Goal: Task Accomplishment & Management: Manage account settings

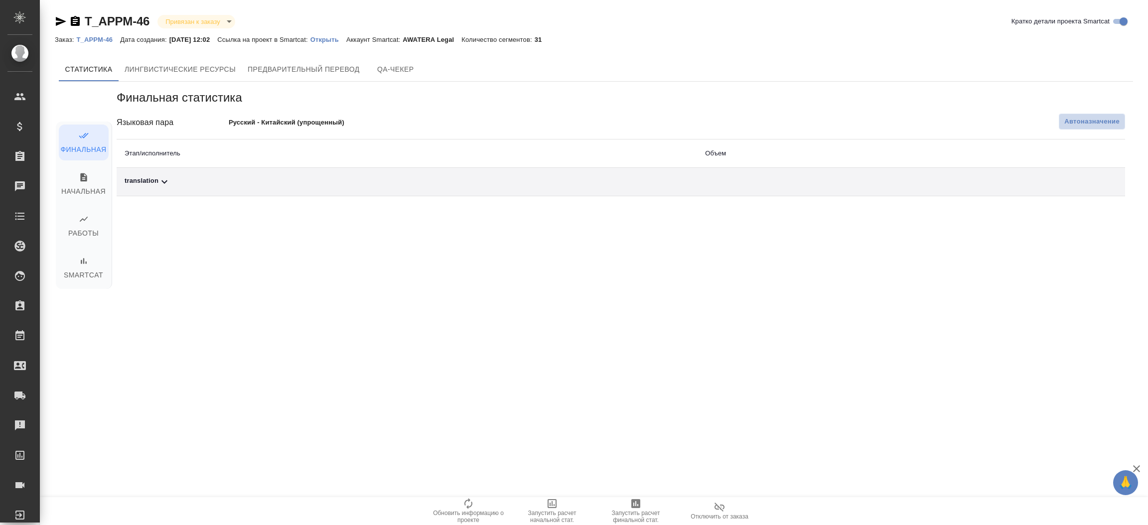
click at [1071, 122] on span "Автоназначение" at bounding box center [1091, 122] width 55 height 10
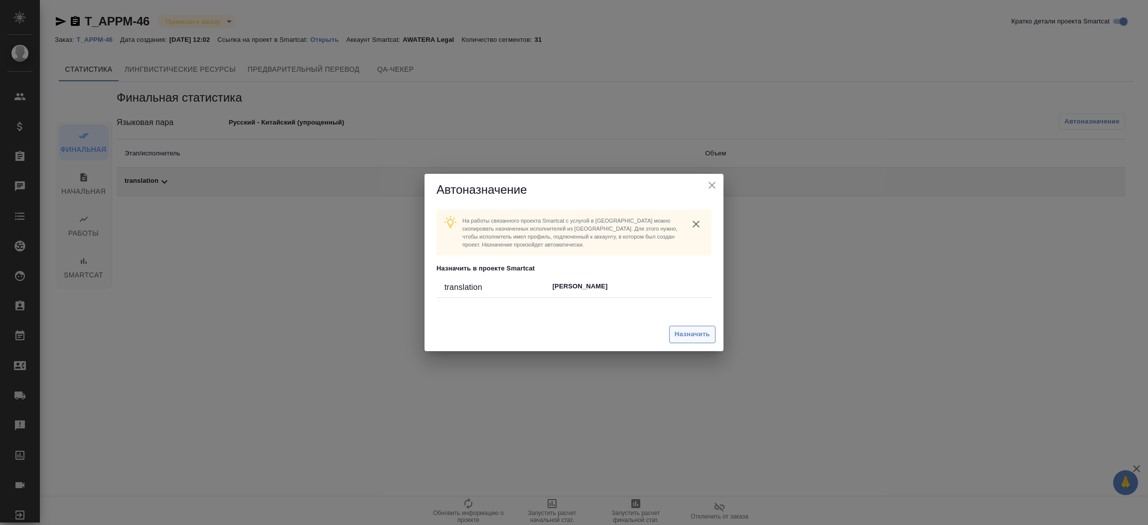
click at [682, 337] on span "Назначить" at bounding box center [692, 334] width 35 height 11
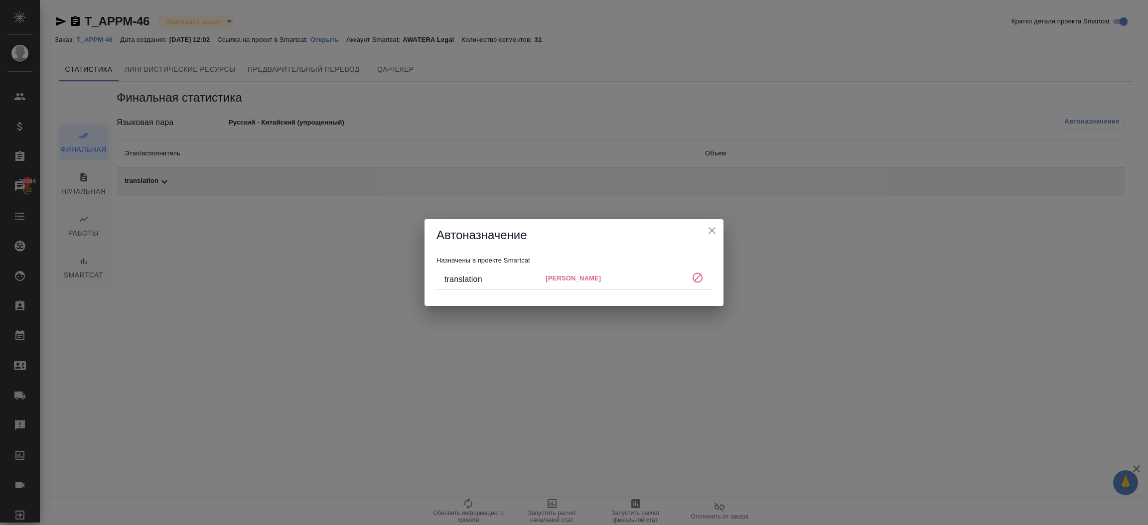
click at [955, 272] on div "Автоназначение Назначены в проекте Smartcat translation MIKLINA EKATERINA" at bounding box center [574, 262] width 1148 height 525
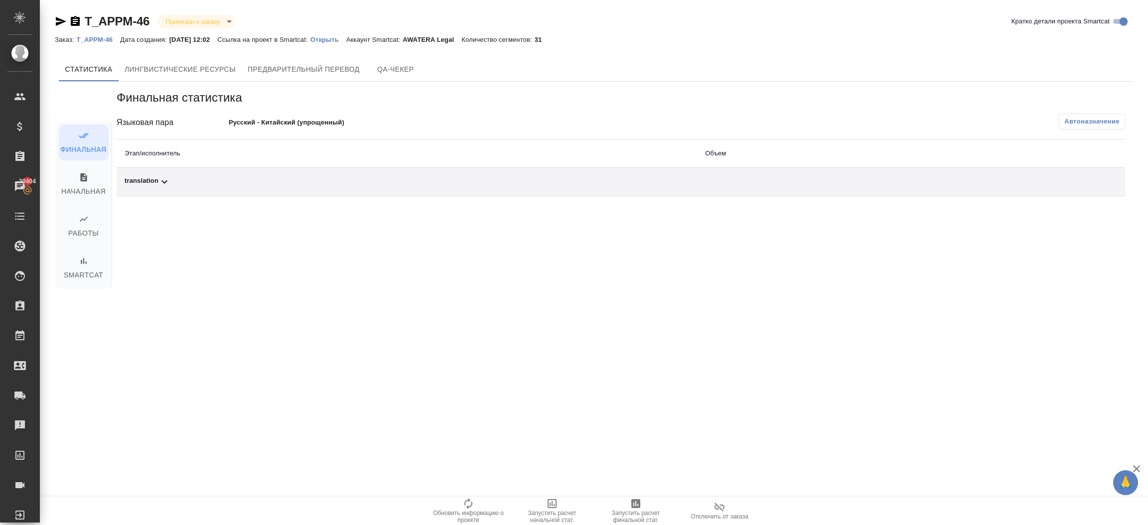
click at [802, 257] on div "Финальная статистика Языковая пара Русский - Китайский (упрощенный) Автоназначе…" at bounding box center [621, 239] width 1025 height 315
drag, startPoint x: 593, startPoint y: 293, endPoint x: 551, endPoint y: 288, distance: 42.6
click at [593, 293] on div "Финальная статистика Языковая пара Русский - Китайский (упрощенный) Автоназначе…" at bounding box center [621, 239] width 1025 height 315
click at [280, 236] on div "Финальная статистика Языковая пара Русский - Китайский (упрощенный) Автоназначе…" at bounding box center [621, 239] width 1025 height 315
click at [1097, 121] on span "Автоназначение" at bounding box center [1091, 122] width 55 height 10
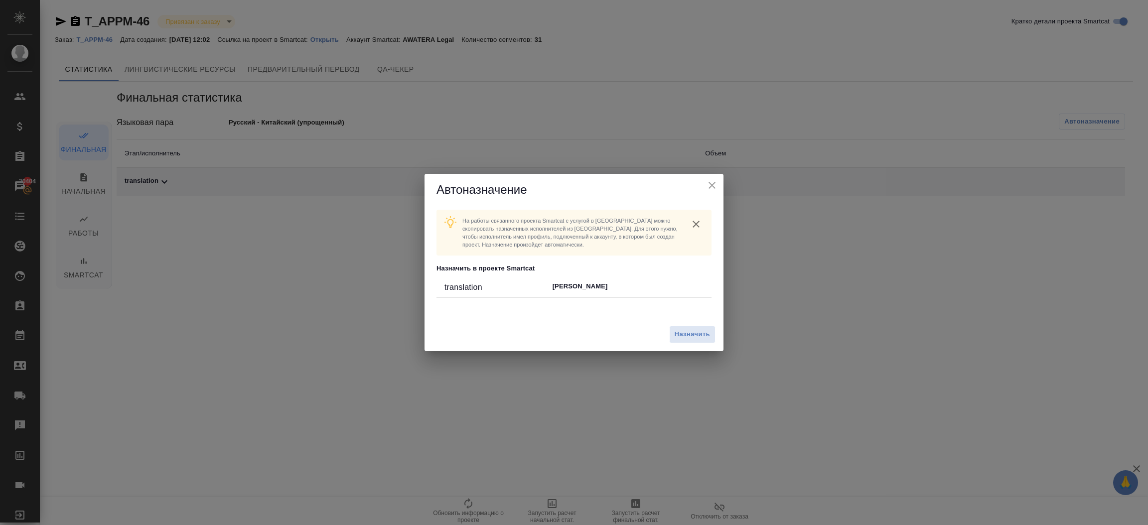
click at [700, 325] on div "Назначить" at bounding box center [574, 334] width 299 height 33
click at [699, 328] on button "Назначить" at bounding box center [692, 334] width 46 height 17
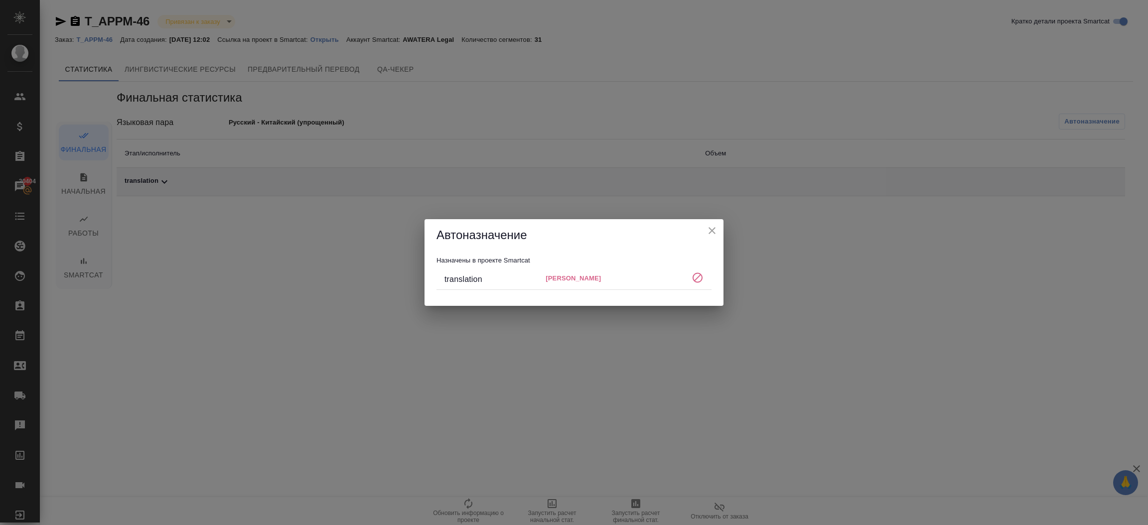
drag, startPoint x: 316, startPoint y: 289, endPoint x: 307, endPoint y: 301, distance: 15.4
click at [315, 289] on div "Автоназначение Назначены в проекте Smartcat translation MIKLINA EKATERINA" at bounding box center [574, 262] width 1148 height 525
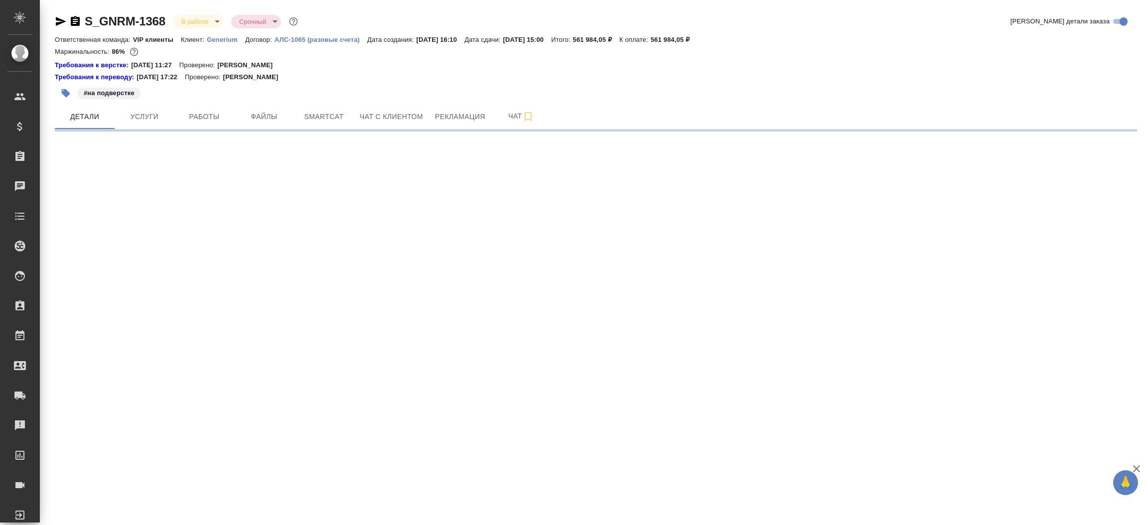
select select "RU"
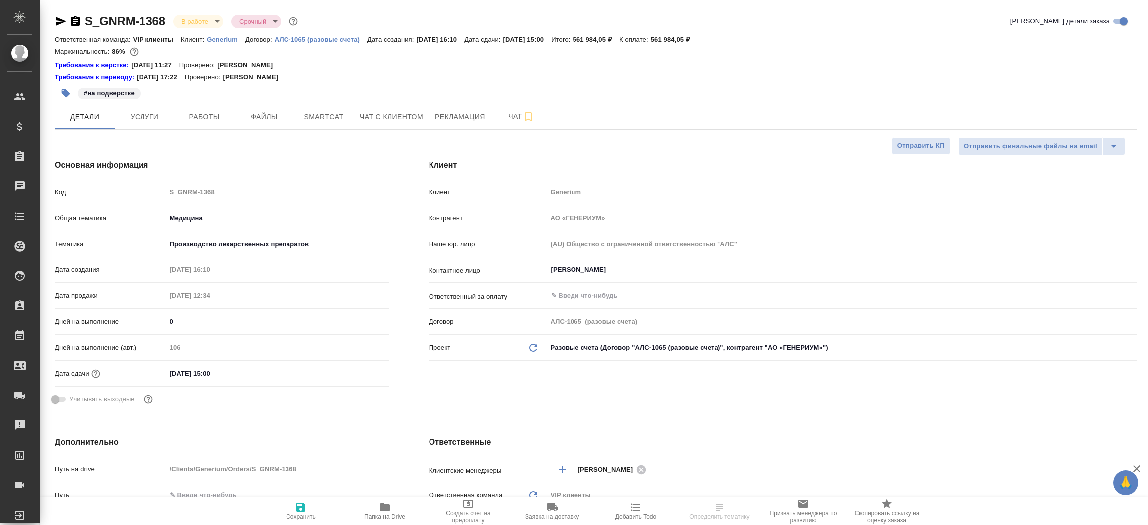
type textarea "x"
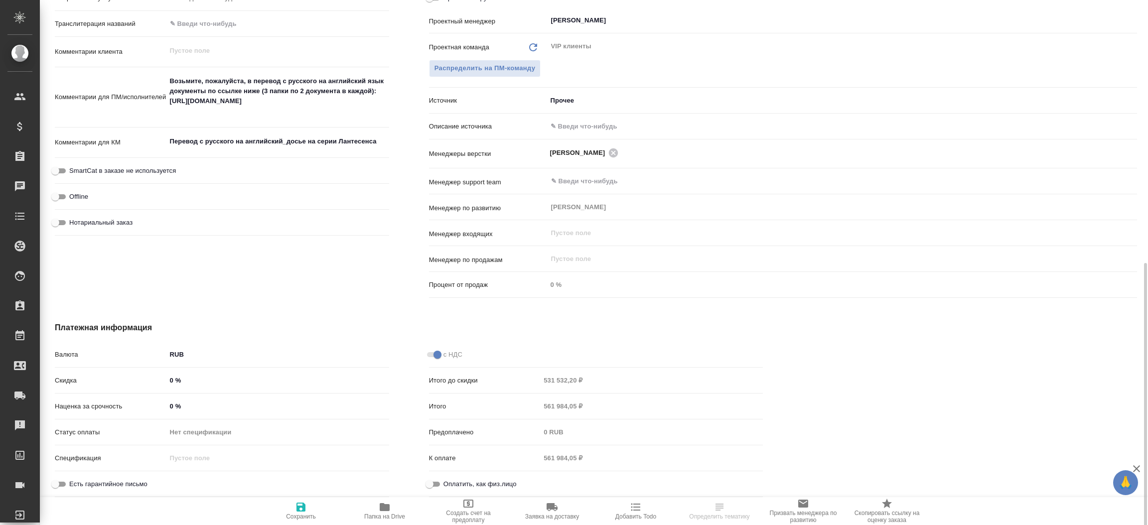
scroll to position [524, 0]
click at [591, 127] on input "text" at bounding box center [842, 126] width 590 height 14
type input "-"
type textarea "x"
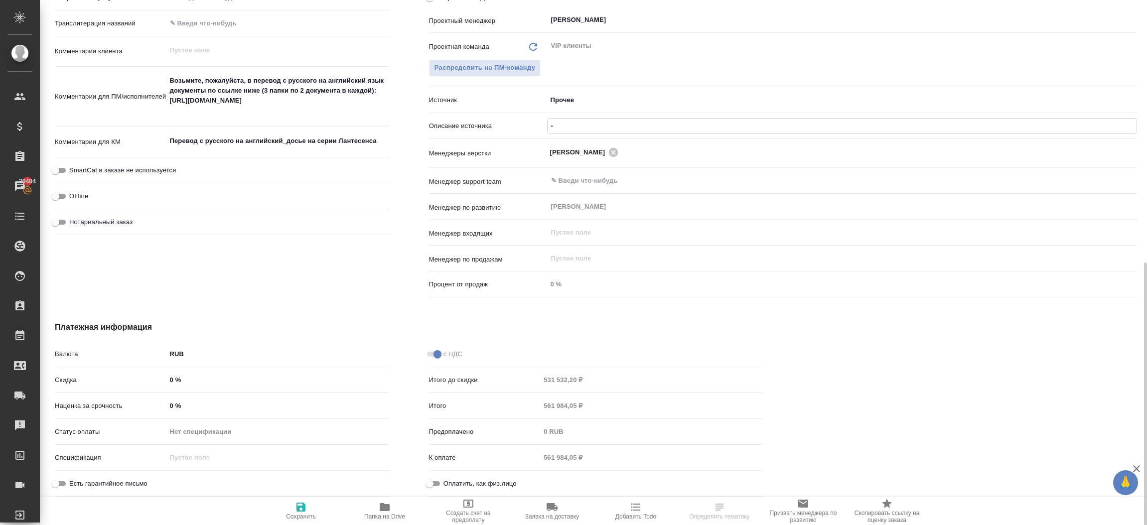
type textarea "x"
click at [302, 520] on button "Сохранить" at bounding box center [301, 511] width 84 height 28
type textarea "x"
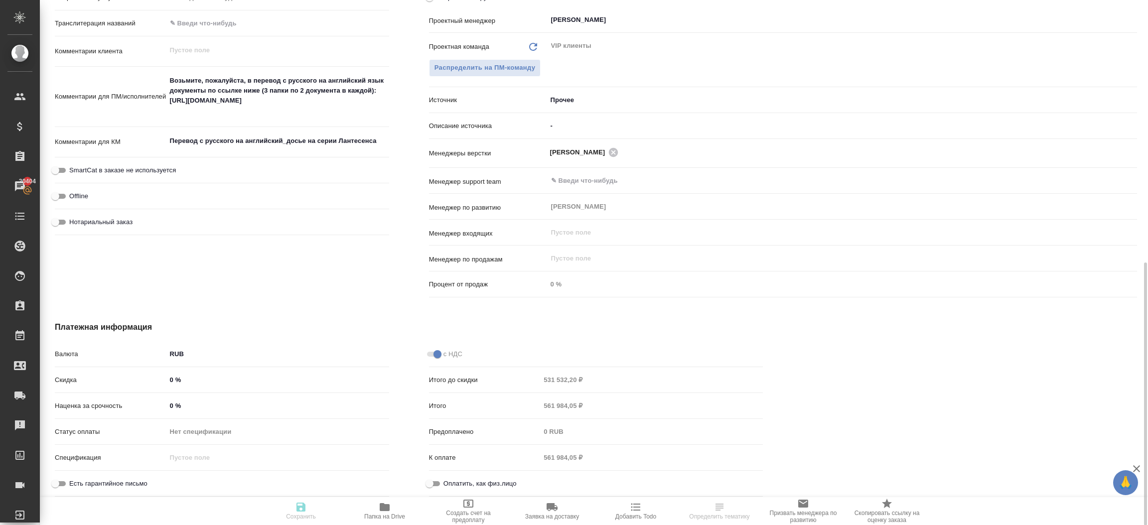
type textarea "x"
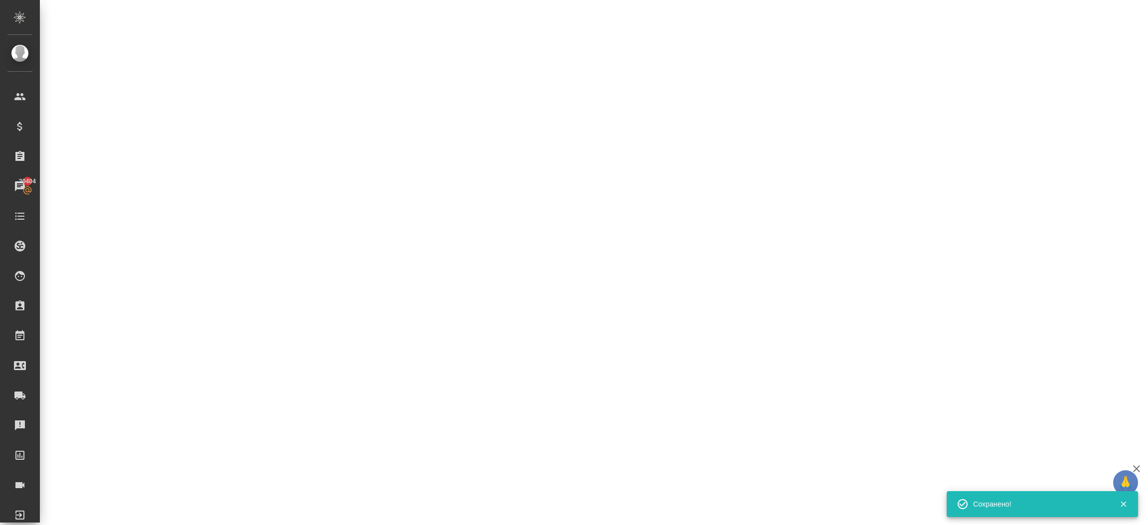
select select "RU"
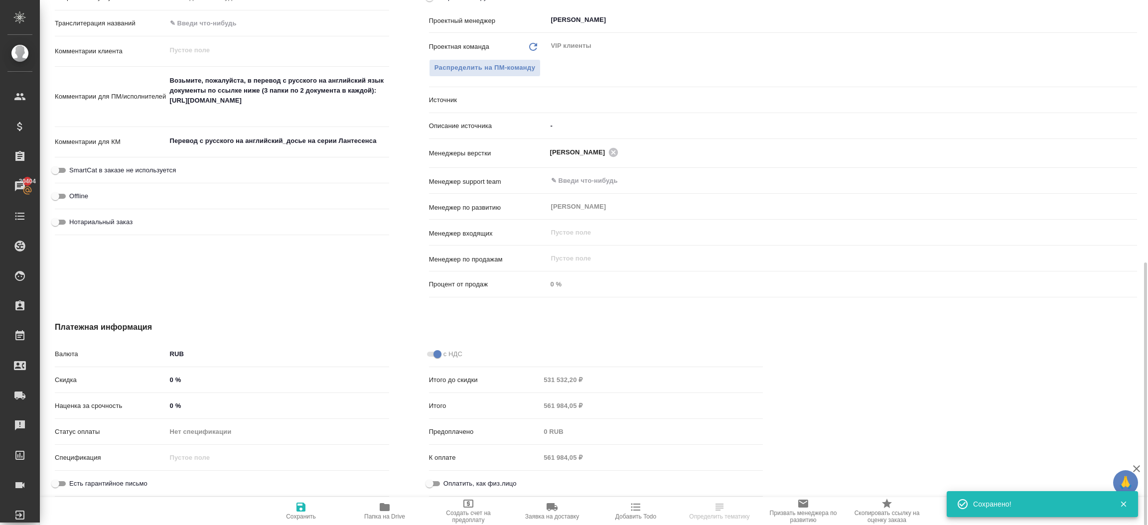
type textarea "x"
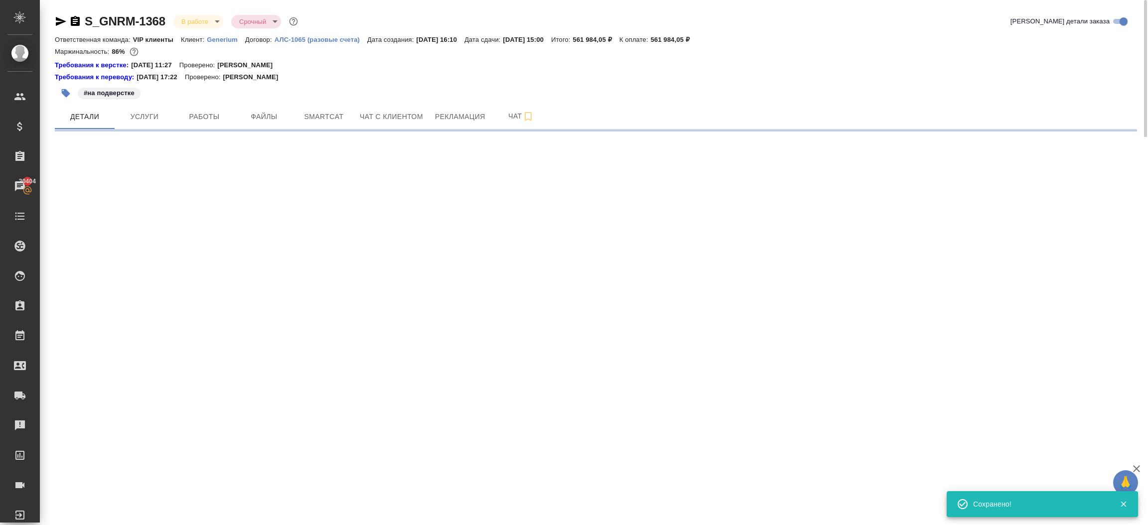
select select "RU"
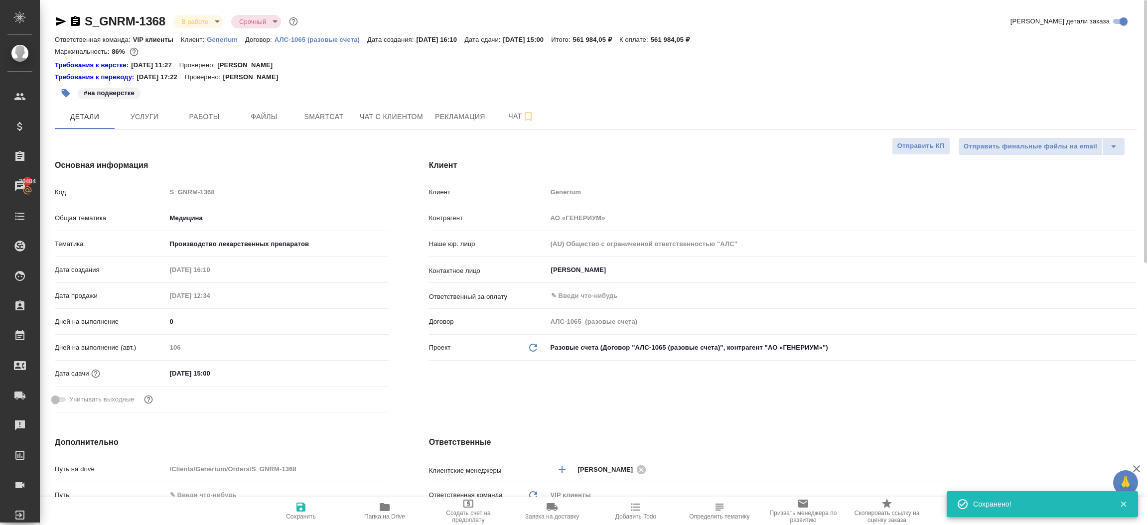
type textarea "x"
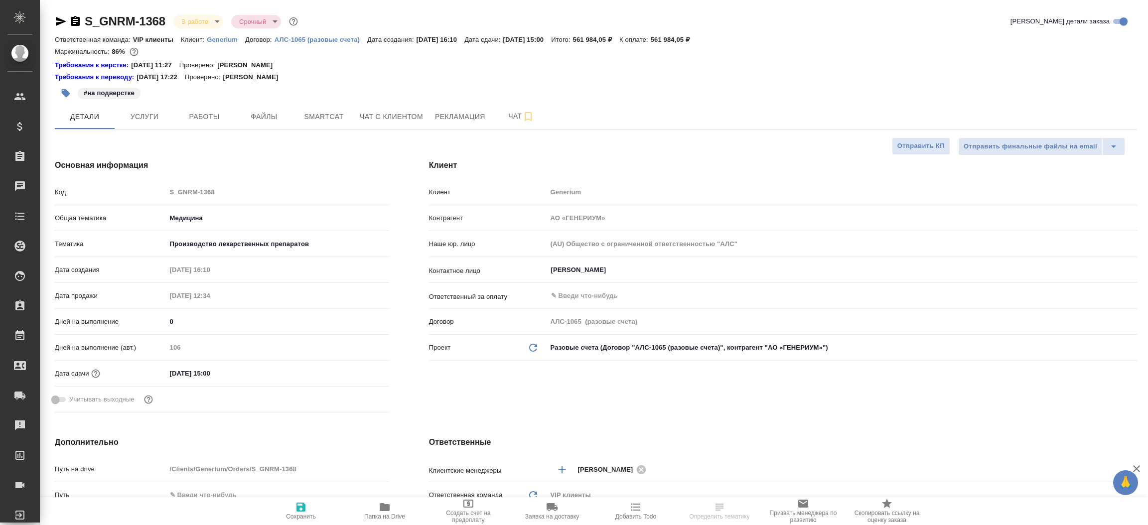
select select "RU"
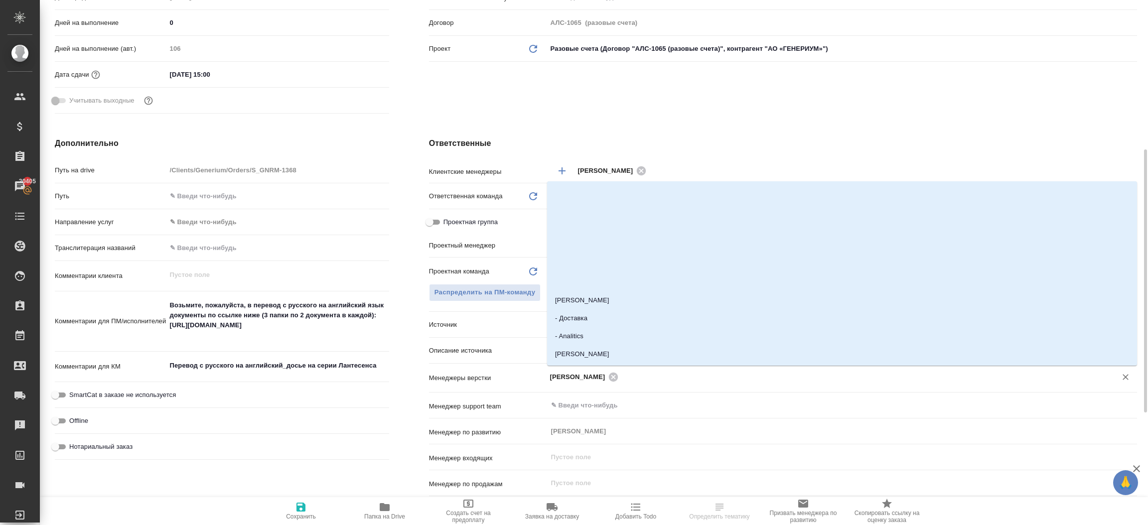
click at [633, 380] on input "text" at bounding box center [860, 377] width 479 height 12
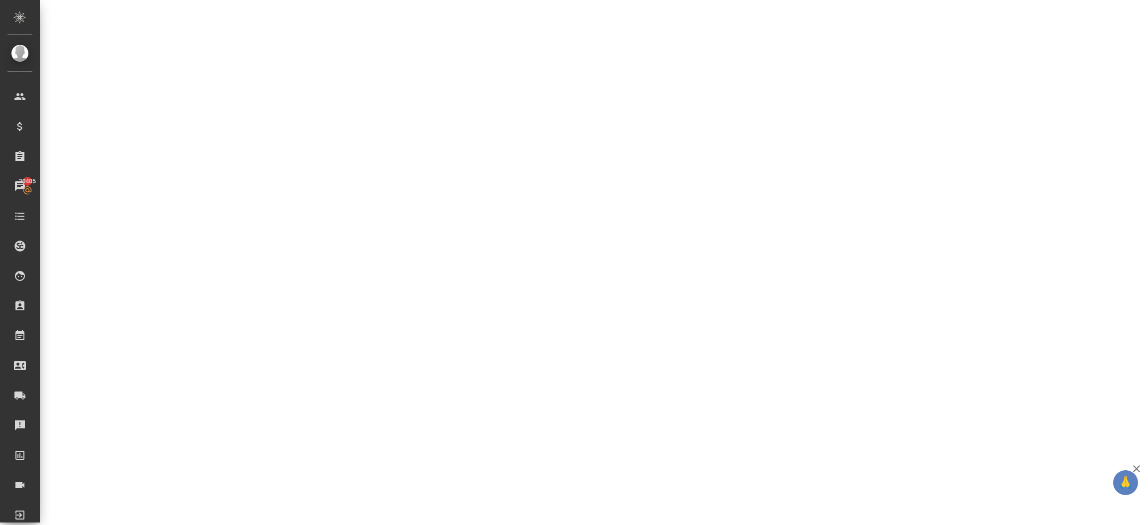
select select "RU"
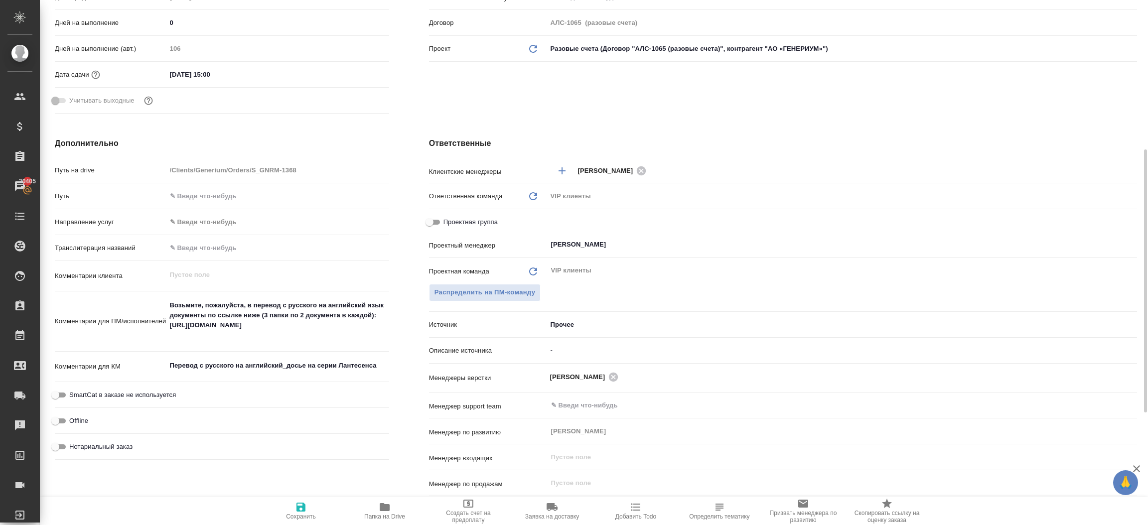
type textarea "x"
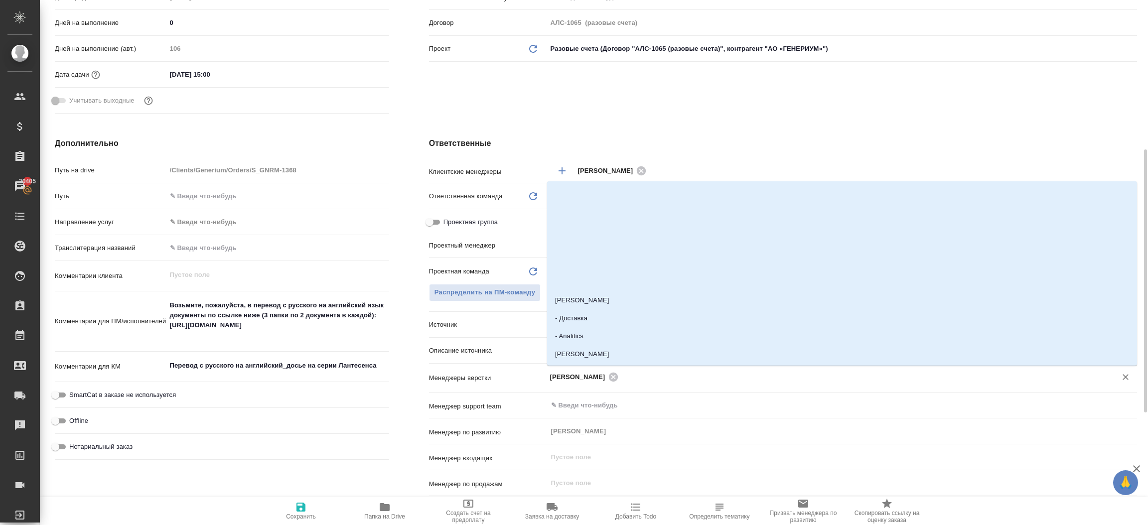
click at [655, 379] on input "text" at bounding box center [860, 377] width 479 height 12
type input "заб"
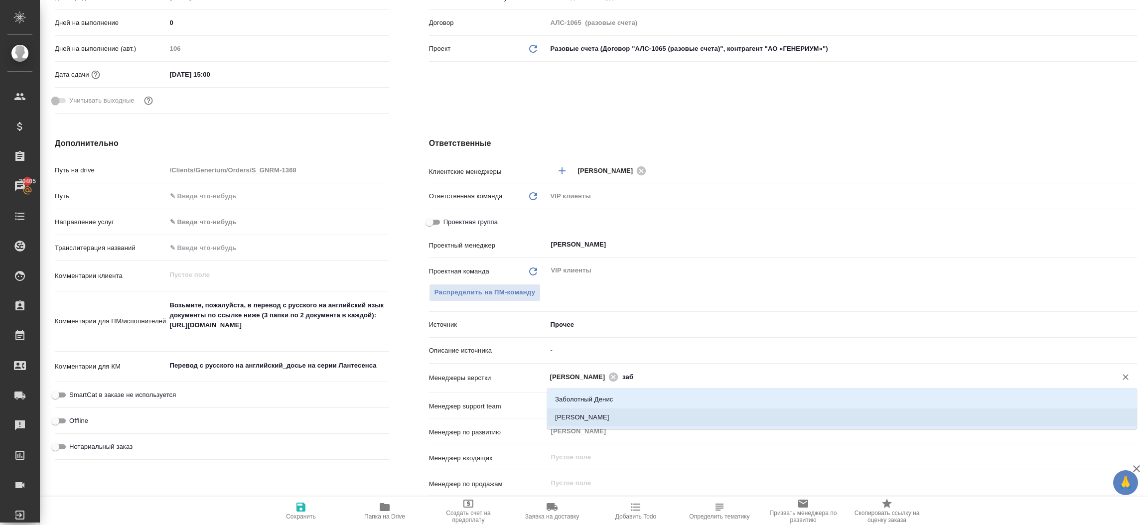
click at [632, 411] on li "[PERSON_NAME]" at bounding box center [842, 418] width 590 height 18
type textarea "x"
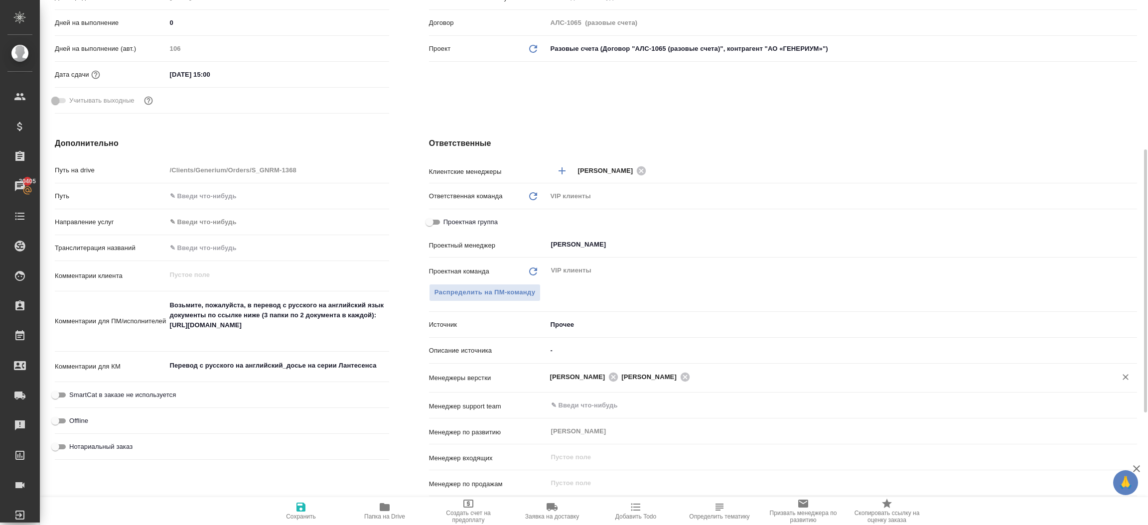
click at [315, 504] on span "Сохранить" at bounding box center [301, 510] width 72 height 19
type textarea "x"
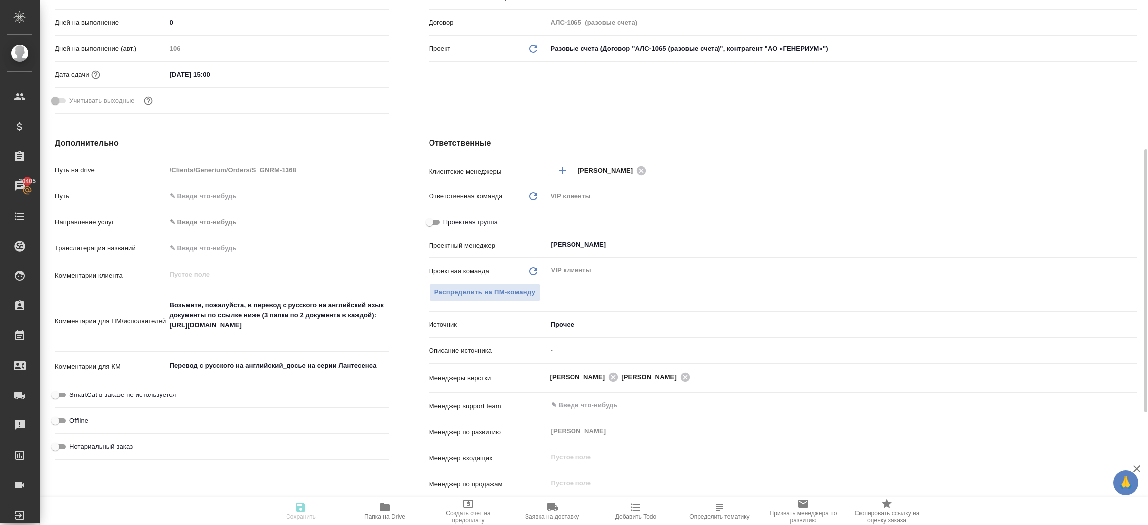
type textarea "x"
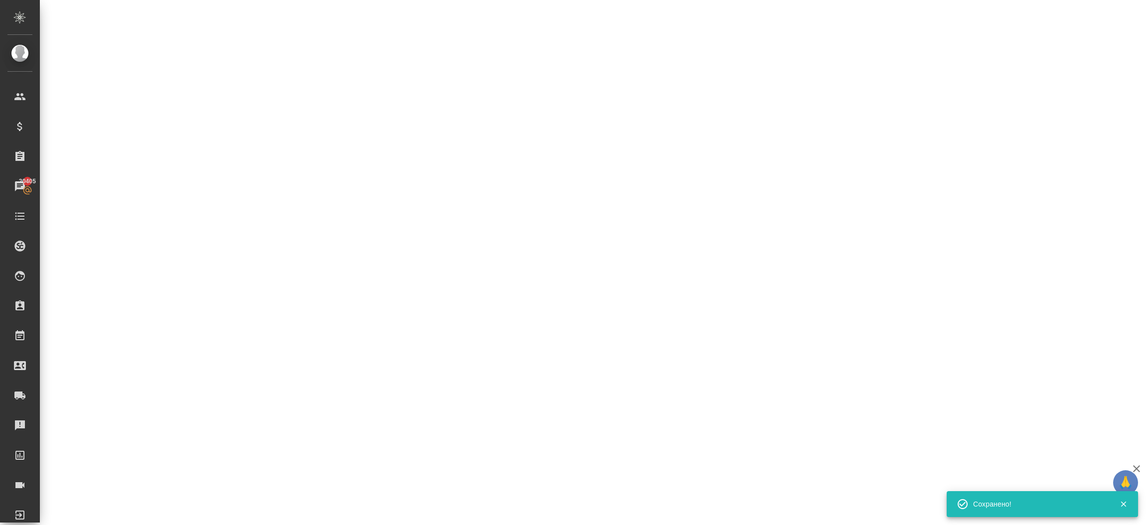
select select "RU"
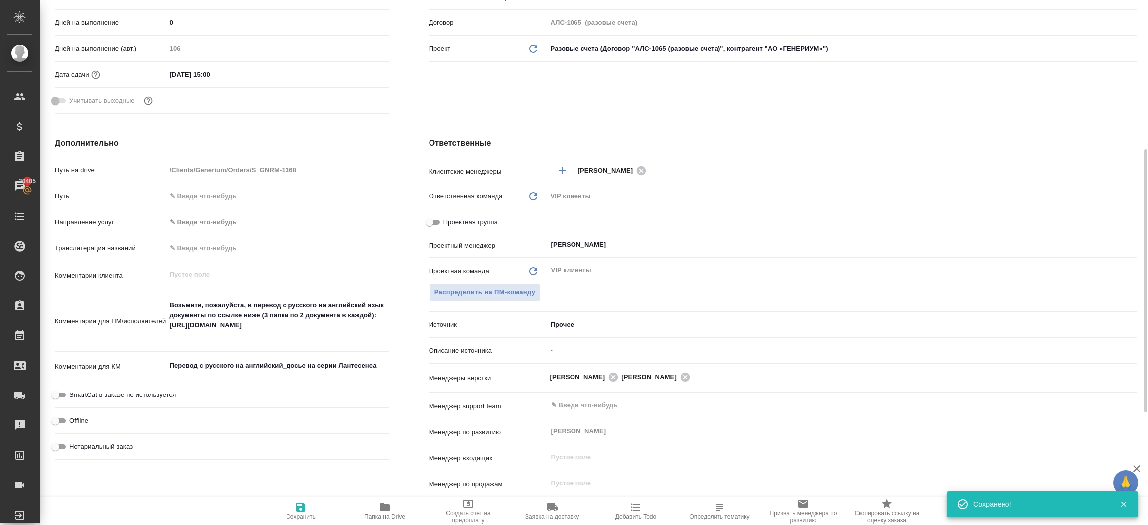
type textarea "x"
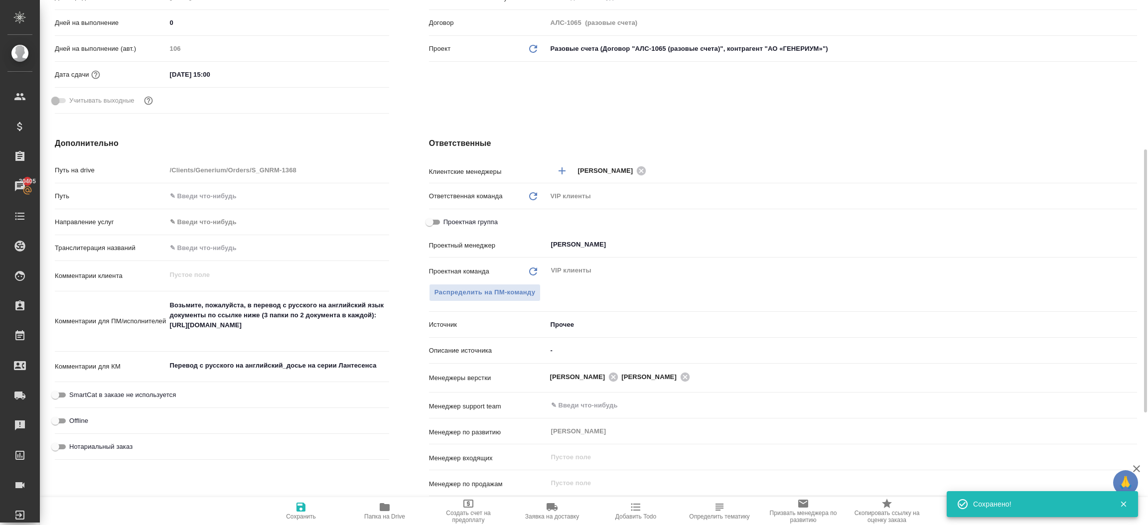
type textarea "x"
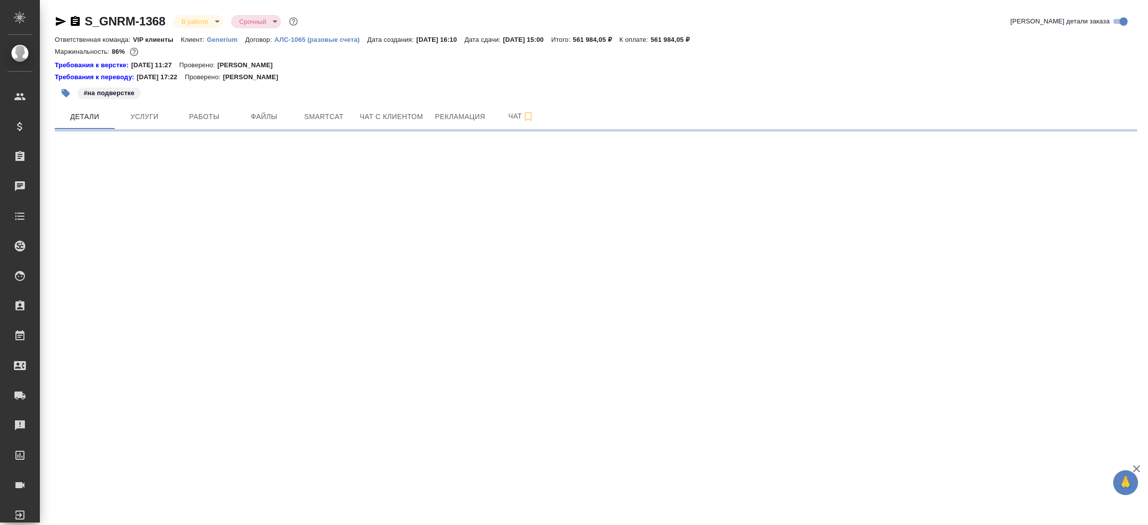
select select "RU"
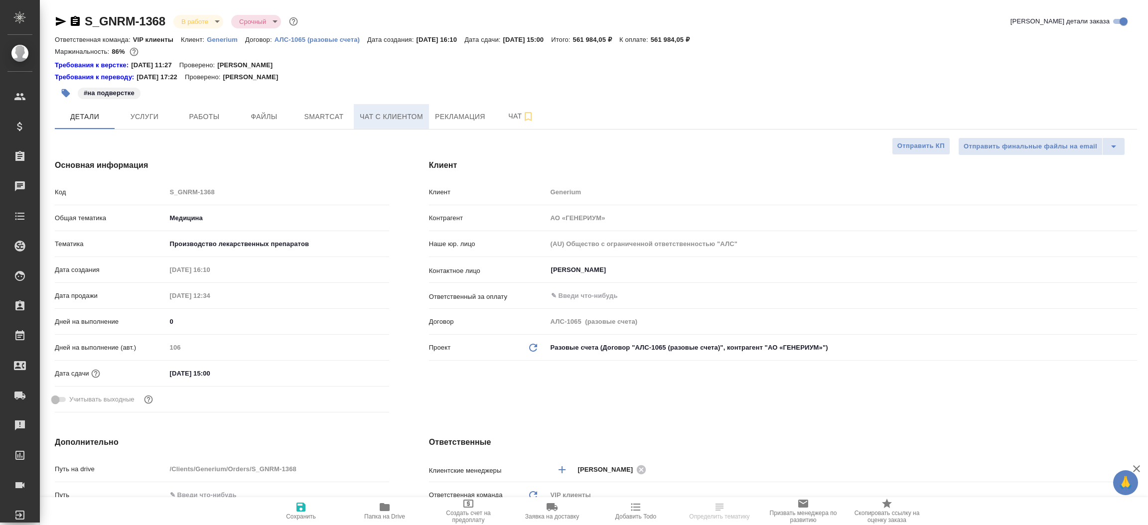
type textarea "x"
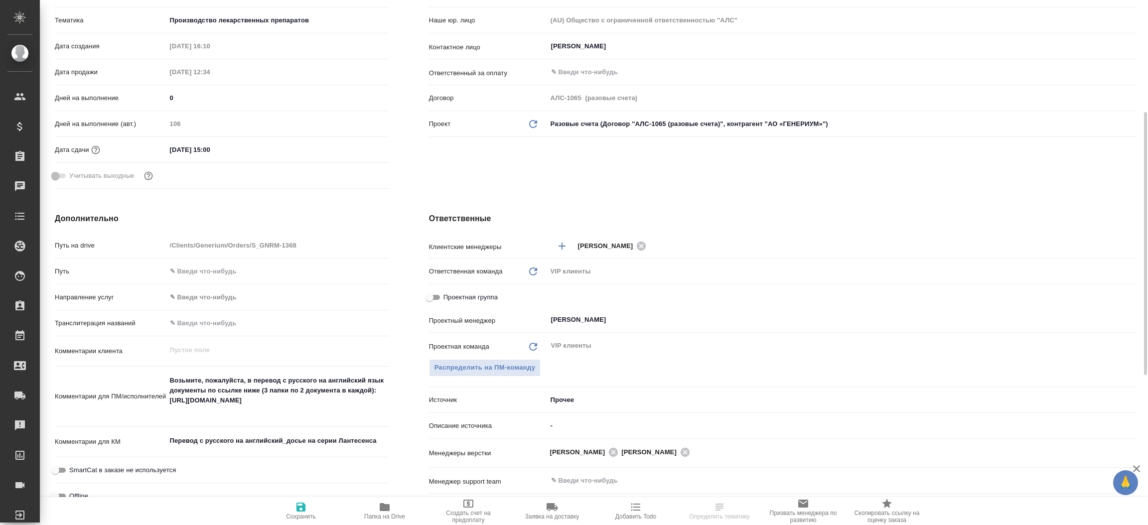
scroll to position [299, 0]
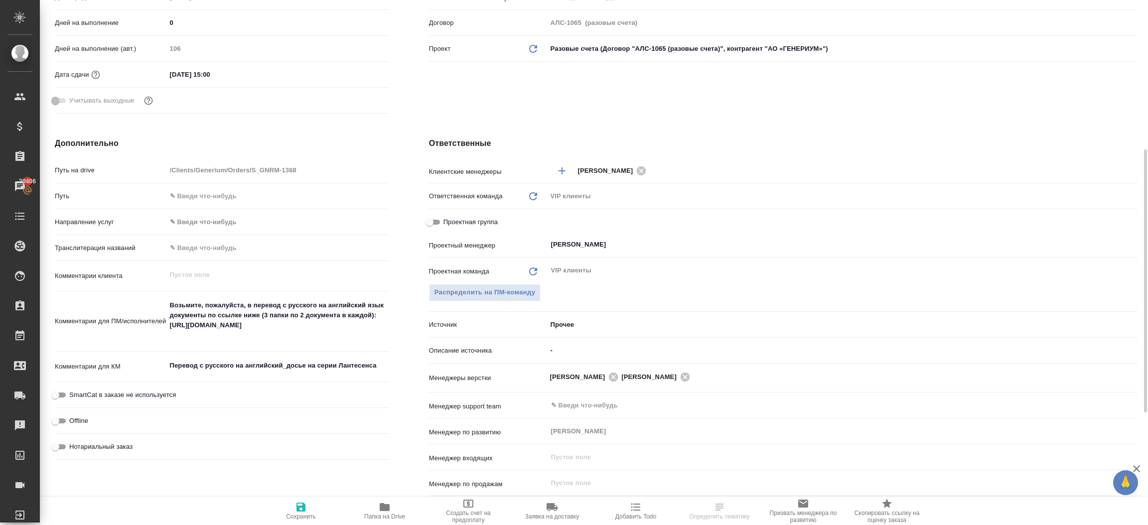
type textarea "x"
select select "RU"
type textarea "x"
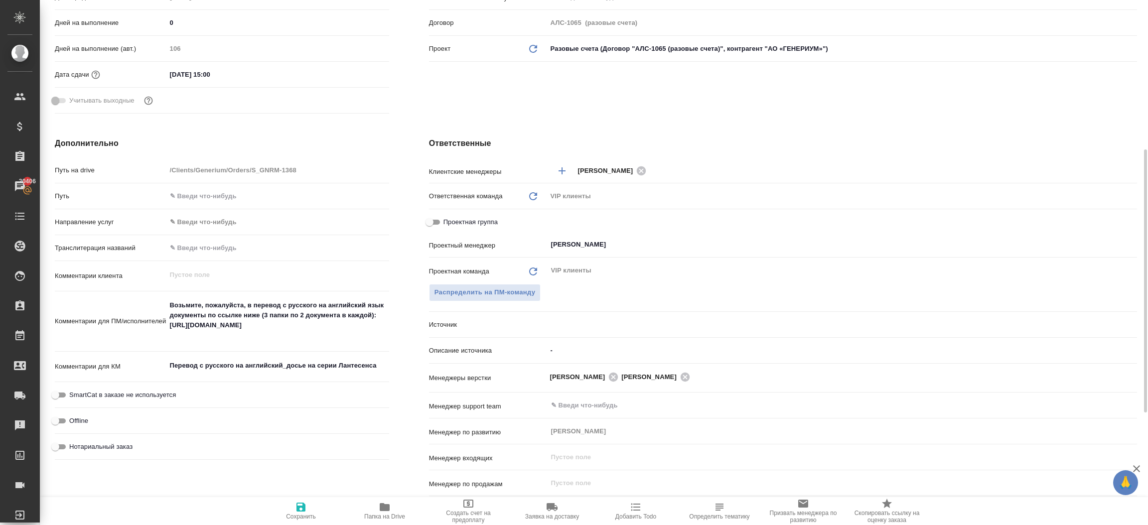
type textarea "x"
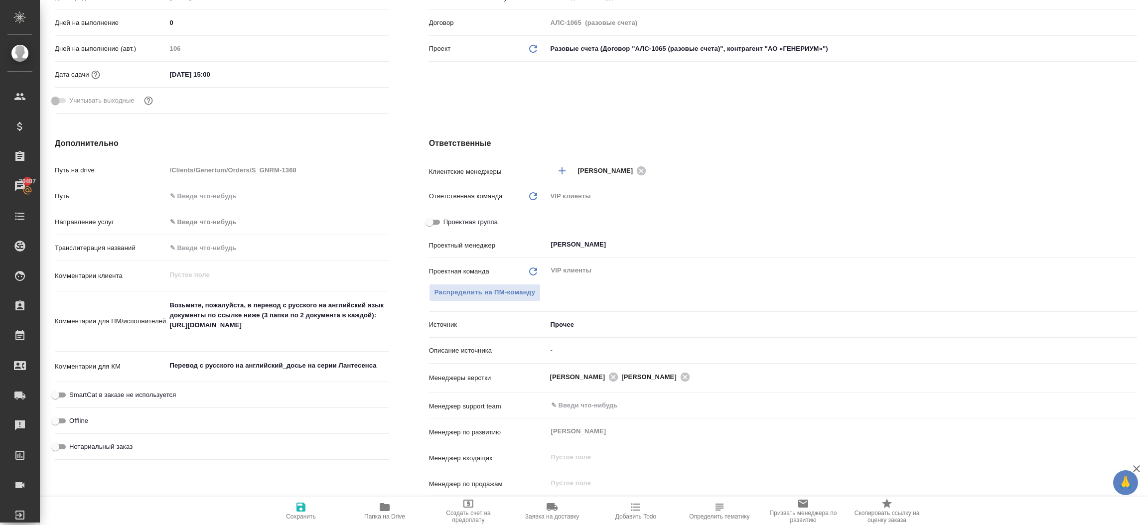
scroll to position [0, 0]
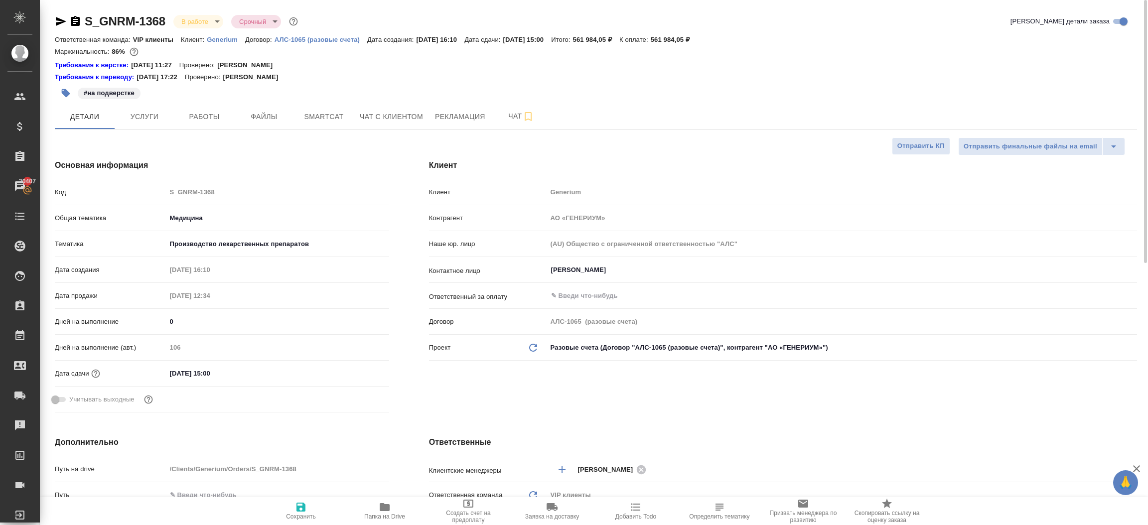
click at [221, 39] on p "Generium" at bounding box center [226, 39] width 38 height 7
type textarea "x"
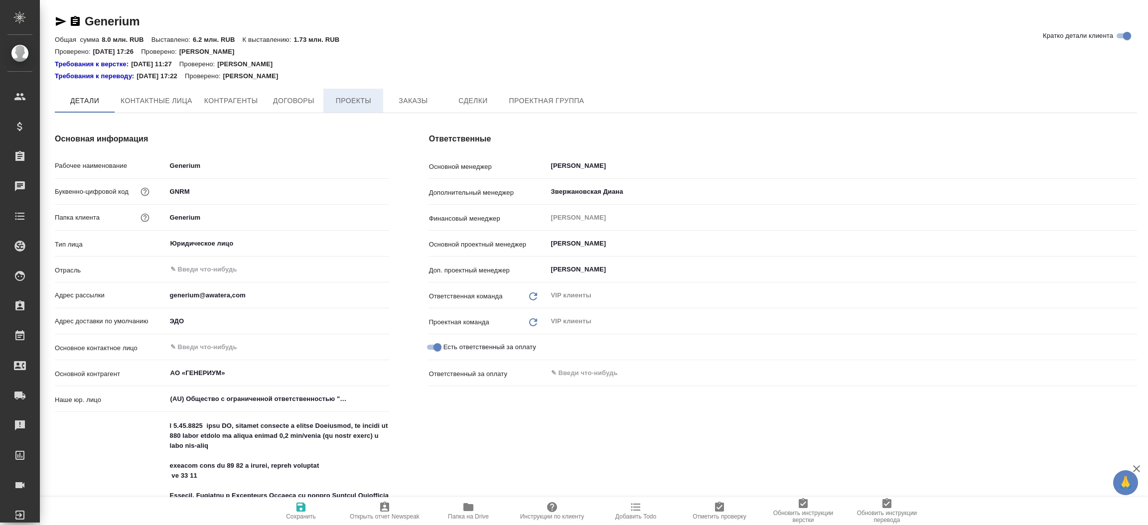
click at [343, 97] on span "Проекты" at bounding box center [353, 101] width 48 height 12
type textarea "x"
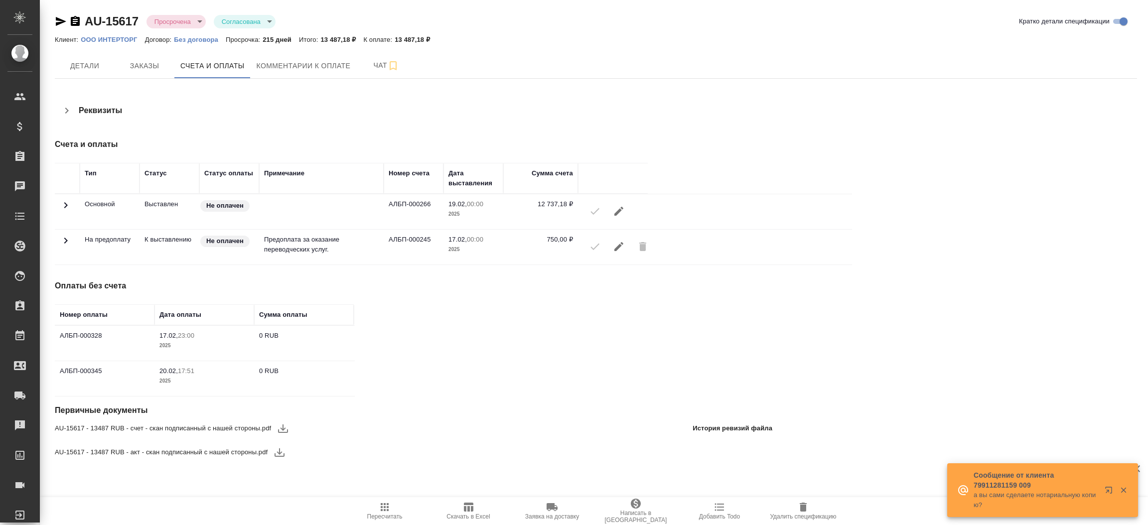
click at [1027, 498] on p "а вы сами сделаете нотариальную копию?" at bounding box center [1036, 500] width 125 height 20
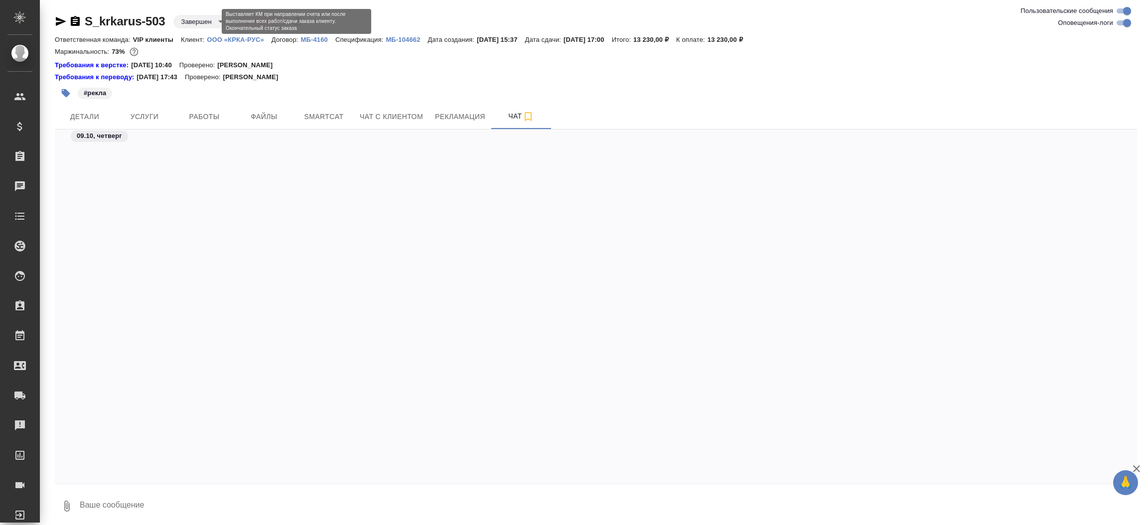
scroll to position [73446, 0]
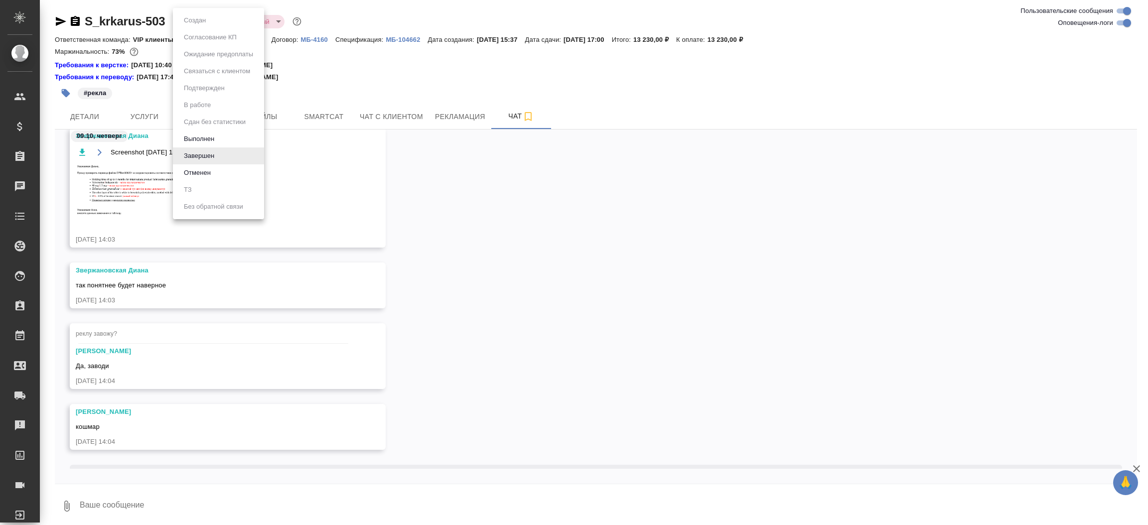
click at [204, 20] on body "🙏 .cls-1 fill:#fff; AWATERA r_pm r_pm Клиенты Спецификации Заказы Чаты Todo Про…" at bounding box center [574, 262] width 1148 height 525
click at [426, 158] on div at bounding box center [574, 262] width 1148 height 525
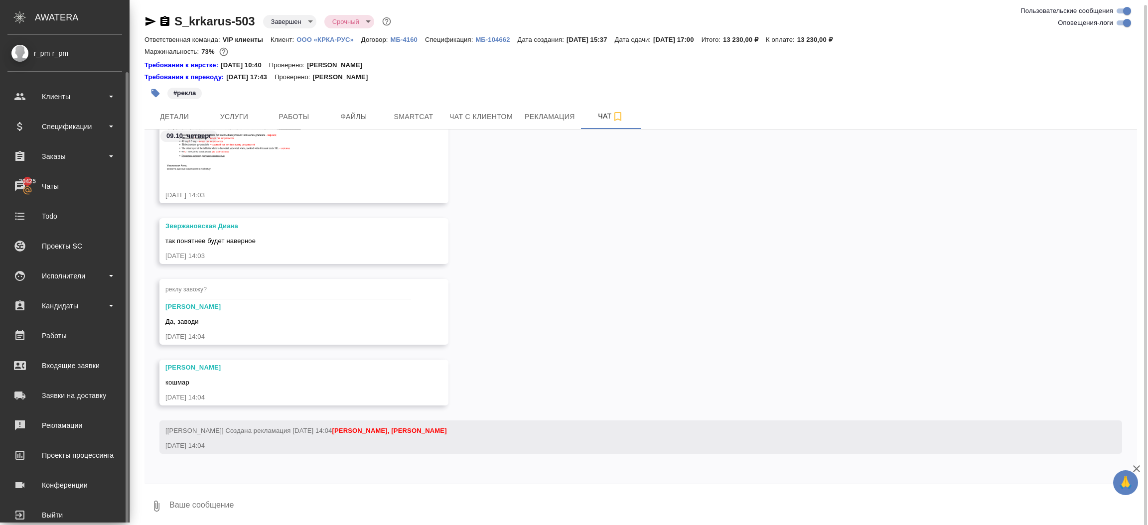
scroll to position [19, 0]
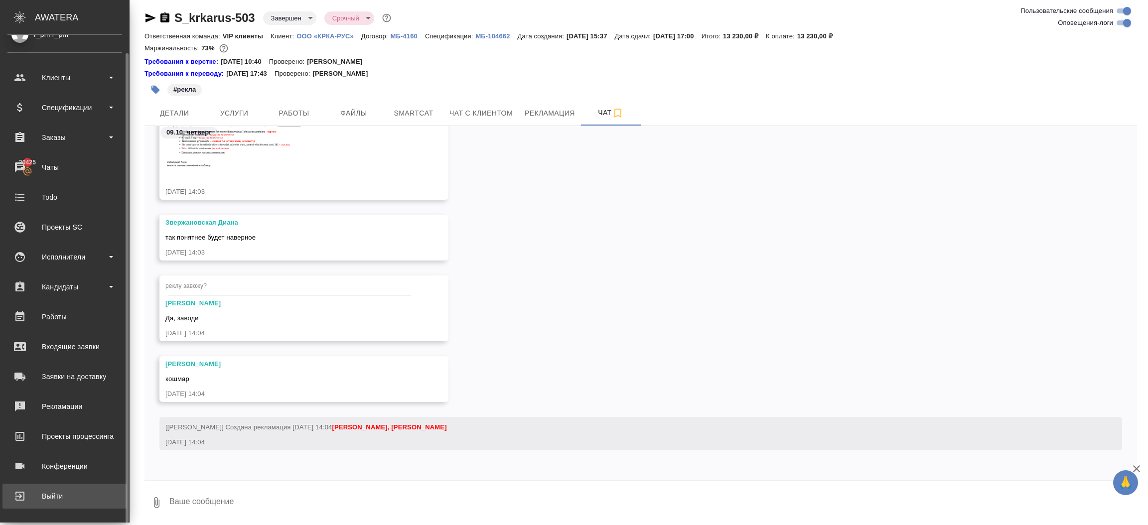
click at [30, 497] on div "Выйти" at bounding box center [64, 496] width 115 height 15
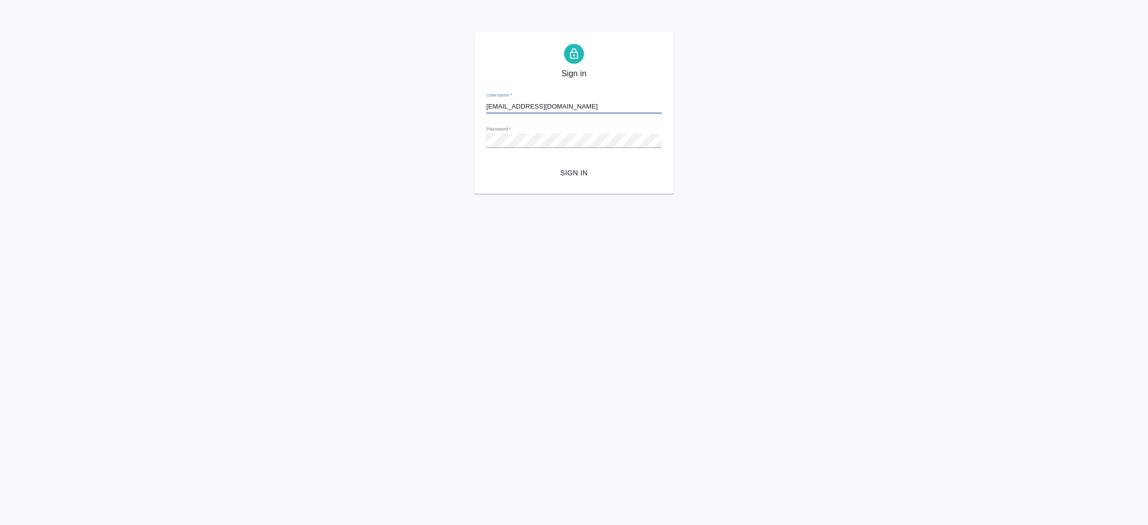
click at [598, 106] on input "[EMAIL_ADDRESS][DOMAIN_NAME]" at bounding box center [573, 107] width 175 height 14
drag, startPoint x: 469, startPoint y: 96, endPoint x: 325, endPoint y: 70, distance: 145.7
click at [334, 72] on div "Sign in Username   * [EMAIL_ADDRESS][DOMAIN_NAME] Password   * urlPath   * / Si…" at bounding box center [574, 113] width 1148 height 162
type input "ш"
type input "[EMAIL_ADDRESS][DOMAIN_NAME]"
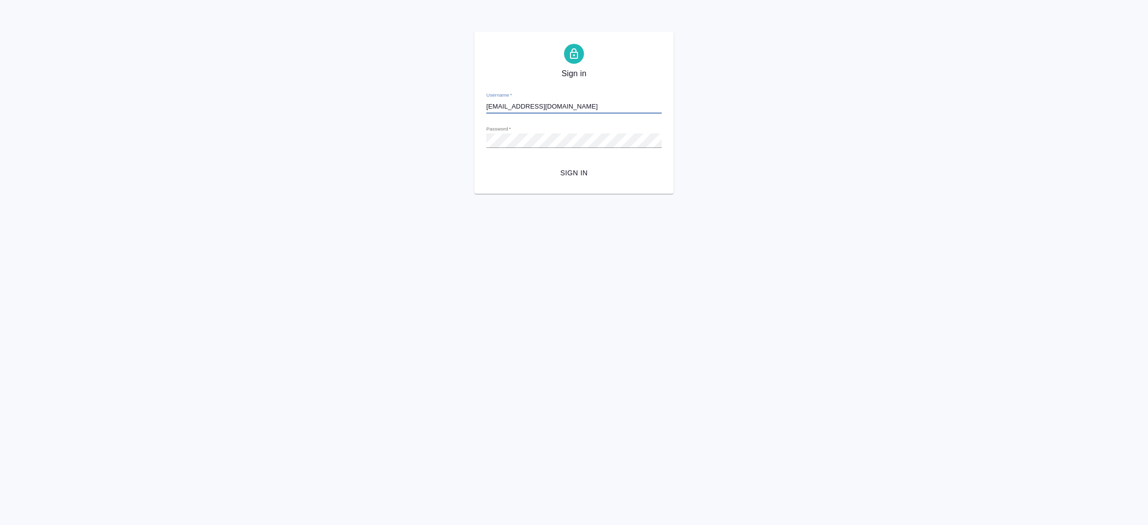
click at [566, 167] on span "Sign in" at bounding box center [573, 173] width 159 height 12
